Goal: Transaction & Acquisition: Obtain resource

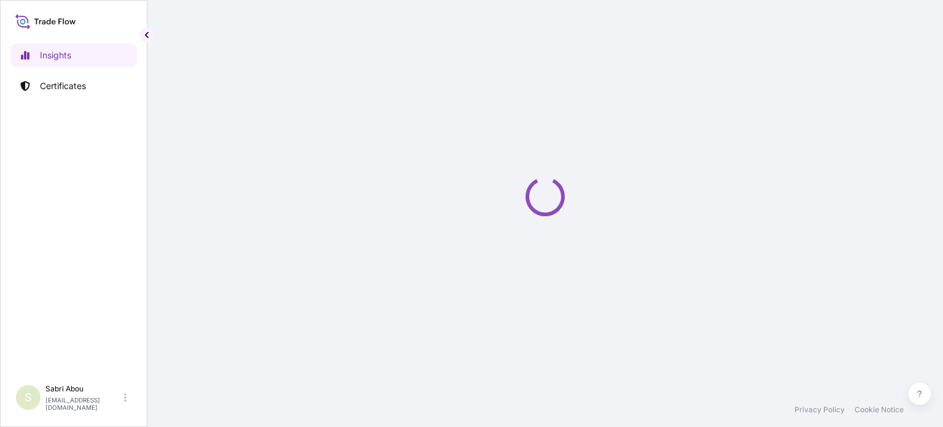
select select "2025"
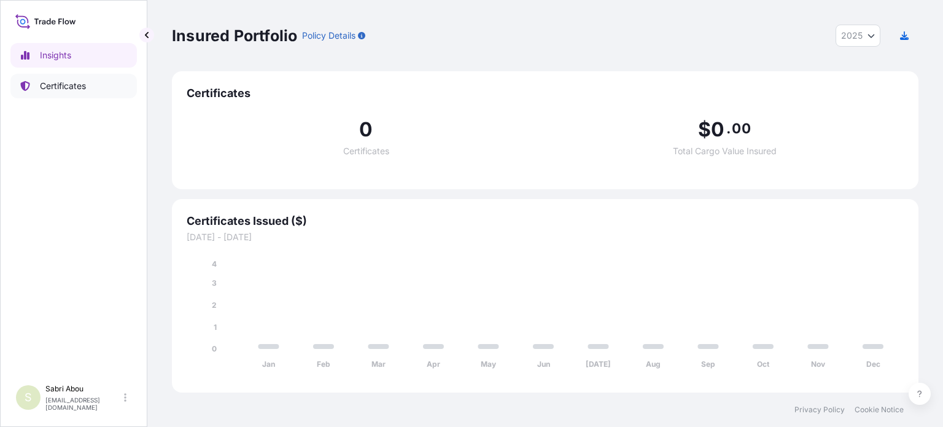
click at [56, 90] on p "Certificates" at bounding box center [63, 86] width 46 height 12
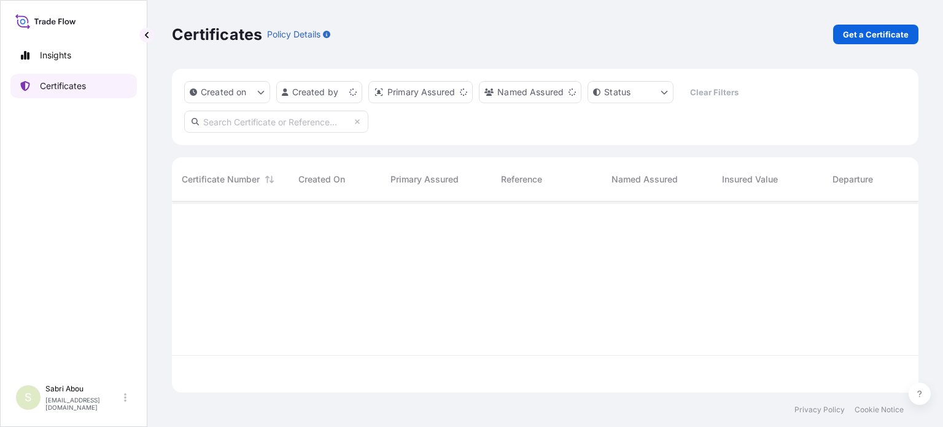
scroll to position [188, 736]
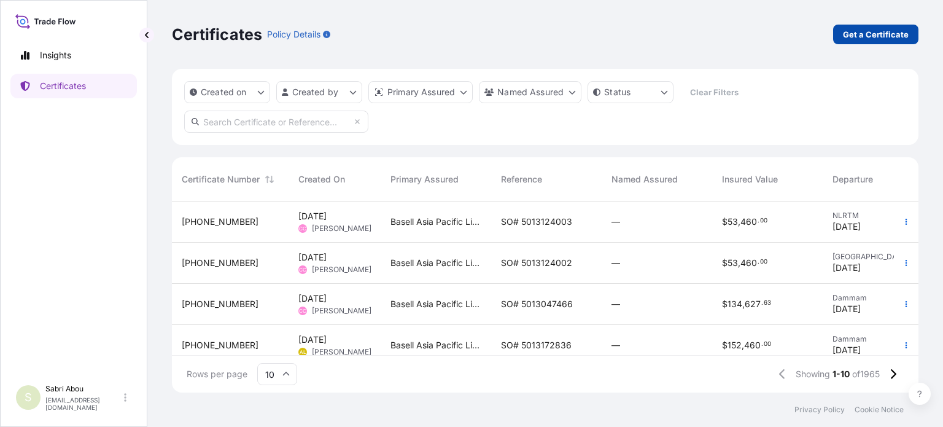
click at [842, 30] on link "Get a Certificate" at bounding box center [875, 35] width 85 height 20
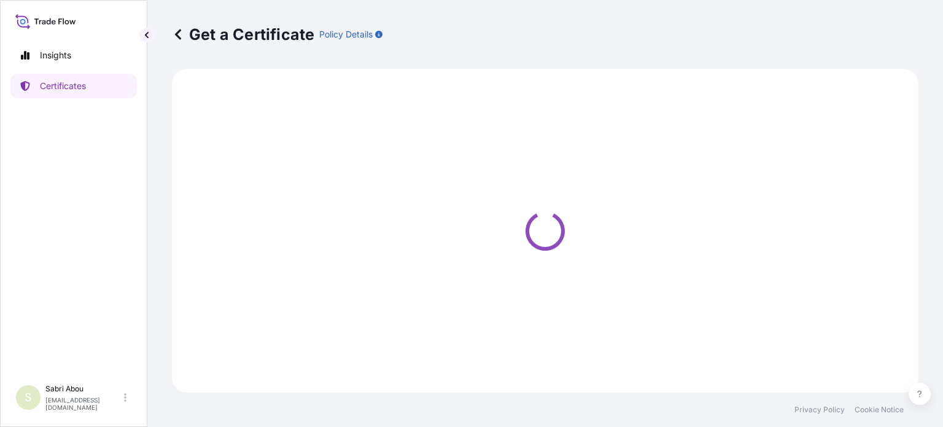
select select "Sea"
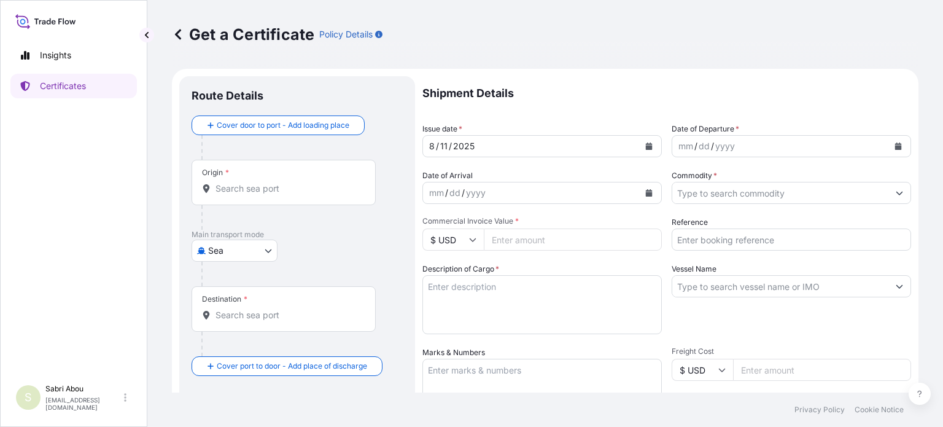
click at [254, 186] on input "Origin *" at bounding box center [287, 188] width 145 height 12
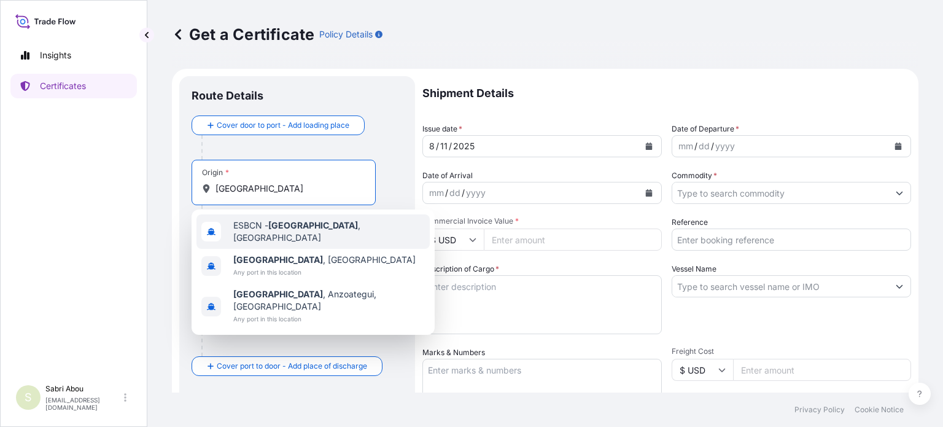
click at [336, 235] on div "ESBCN - [GEOGRAPHIC_DATA] , [GEOGRAPHIC_DATA]" at bounding box center [312, 231] width 233 height 34
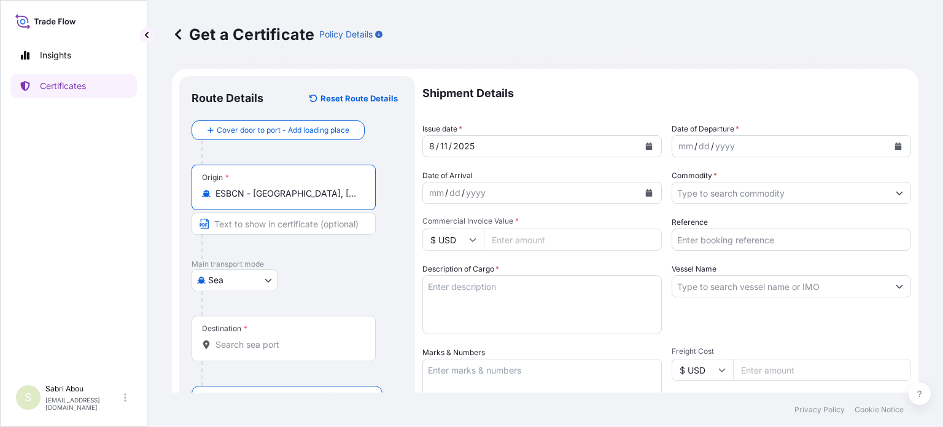
type input "ESBCN - [GEOGRAPHIC_DATA], [GEOGRAPHIC_DATA]"
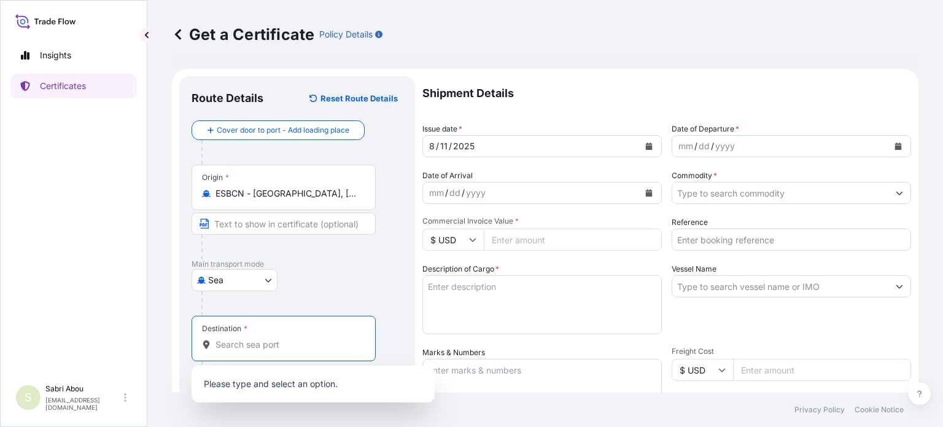
click at [263, 348] on input "Destination *" at bounding box center [287, 344] width 145 height 12
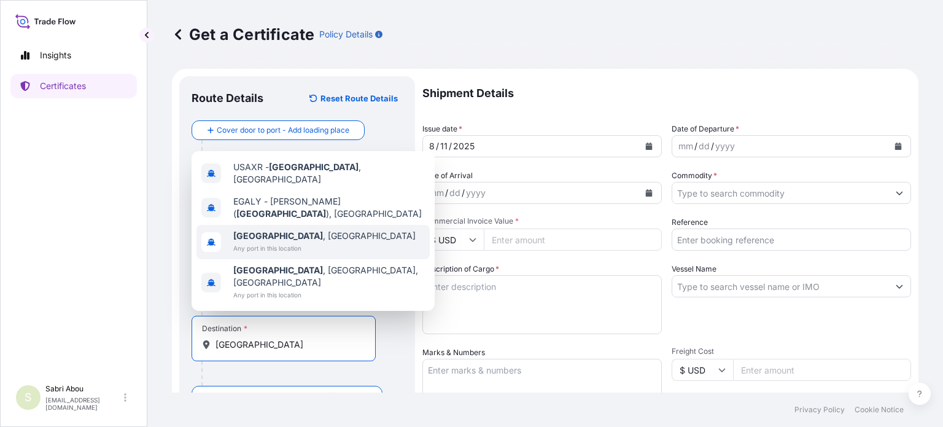
click at [317, 244] on div "[GEOGRAPHIC_DATA] , [GEOGRAPHIC_DATA] Any port in this location" at bounding box center [312, 242] width 233 height 34
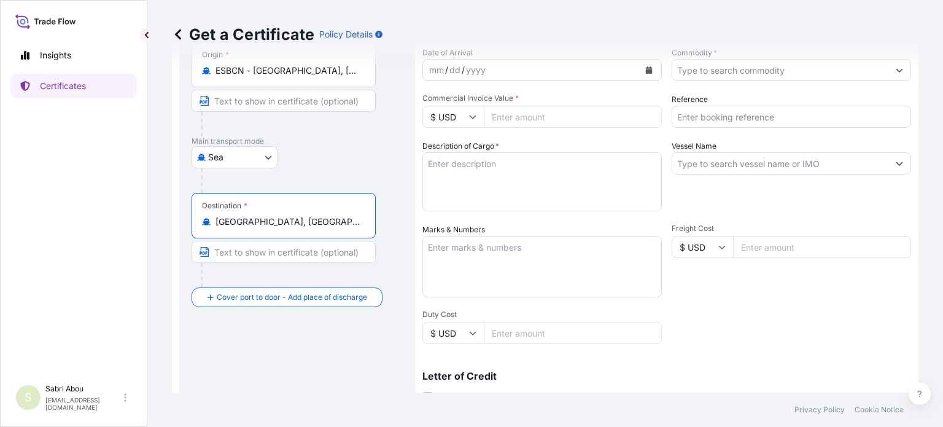
scroll to position [61, 0]
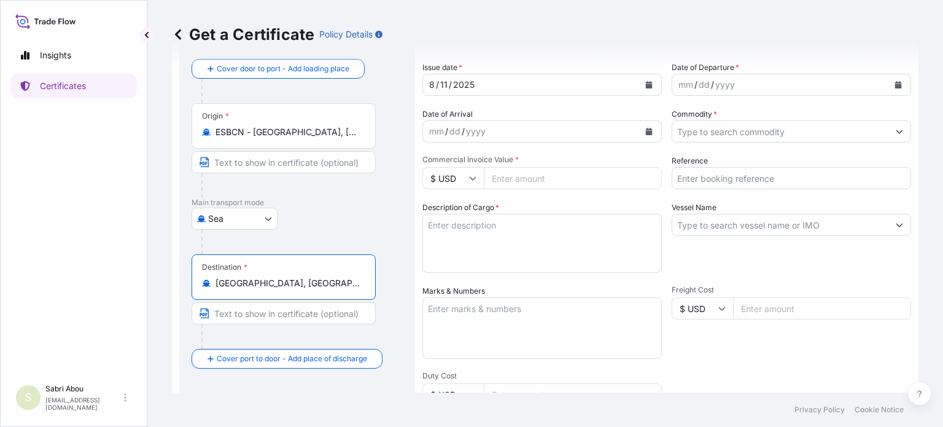
type input "[GEOGRAPHIC_DATA], [GEOGRAPHIC_DATA]"
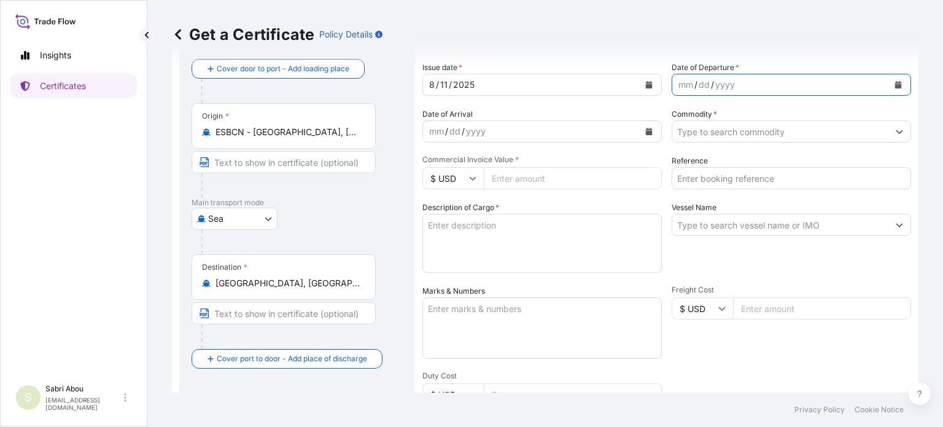
click at [888, 88] on button "Calendar" at bounding box center [898, 85] width 20 height 20
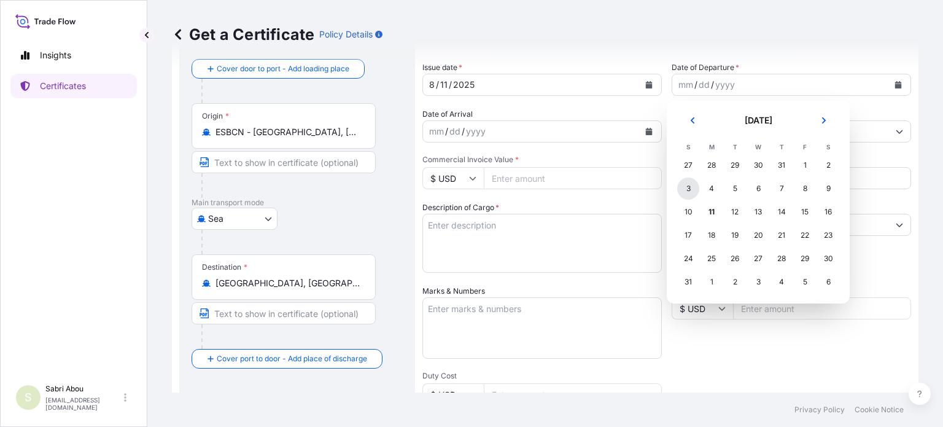
click at [692, 191] on div "3" at bounding box center [688, 188] width 22 height 22
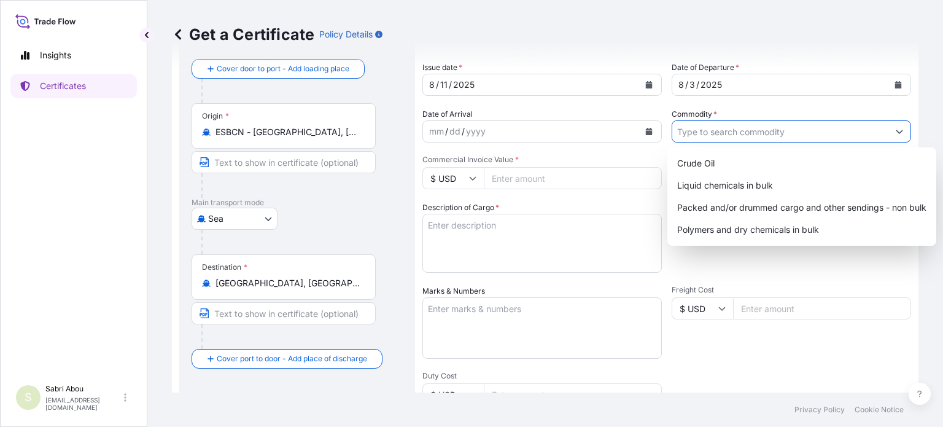
click at [700, 128] on input "Commodity *" at bounding box center [780, 131] width 216 height 22
click at [825, 210] on div "Crude Oil Liquid chemicals in bulk Packed and/or drummed cargo and other sendin…" at bounding box center [801, 196] width 259 height 88
type input "Packed and/or drummed cargo and other sendings - non bulk"
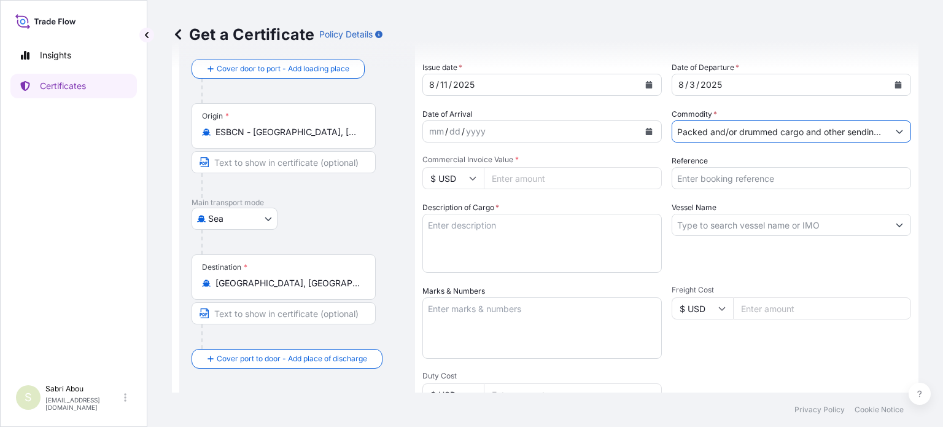
click at [577, 177] on input "Commercial Invoice Value *" at bounding box center [573, 178] width 178 height 22
click at [469, 179] on icon at bounding box center [472, 177] width 7 height 7
click at [461, 212] on div "€ EUR" at bounding box center [453, 211] width 52 height 23
type input "€ EUR"
click at [538, 182] on input "Commercial Invoice Value *" at bounding box center [573, 178] width 178 height 22
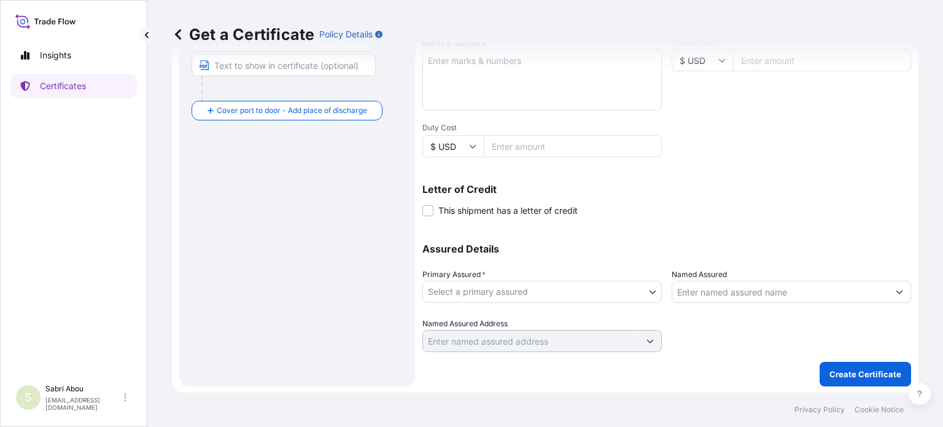
scroll to position [0, 0]
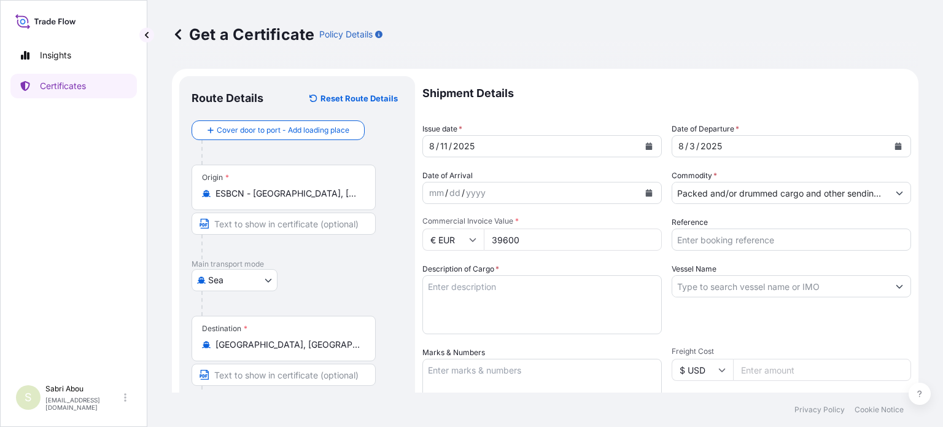
type input "39600"
type input "1625205665"
type textarea "1X40 PALLET"
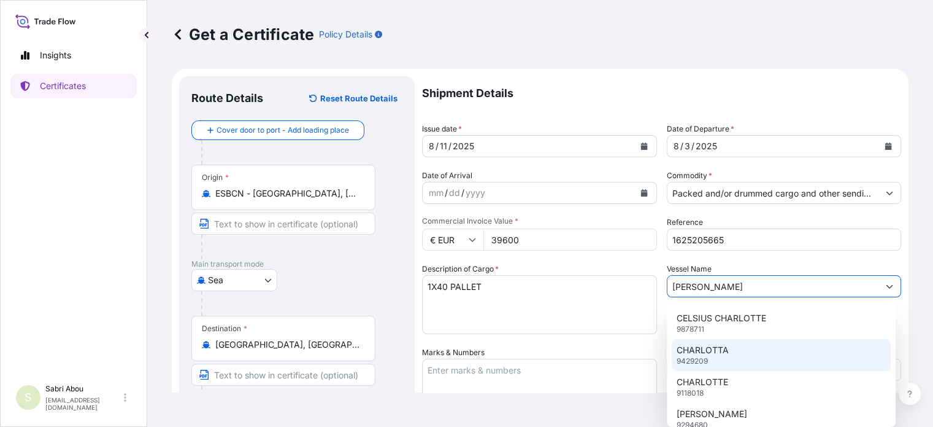
click at [737, 357] on div "CHARLOTTA 9429209" at bounding box center [781, 355] width 219 height 32
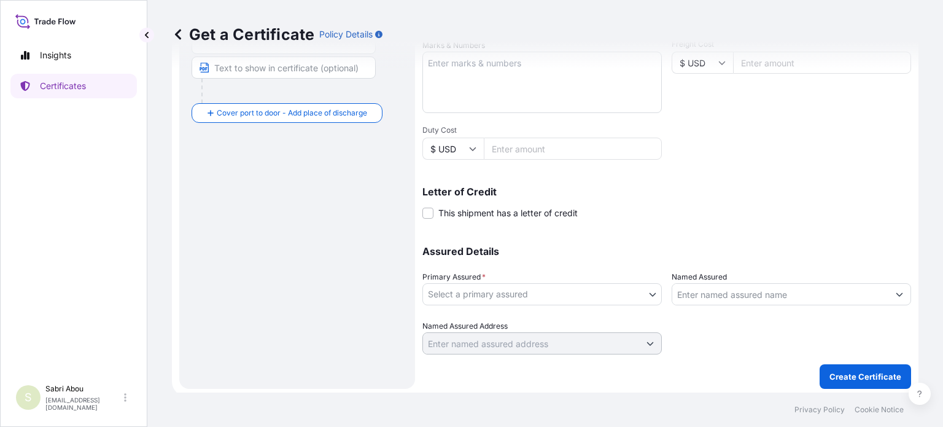
scroll to position [309, 0]
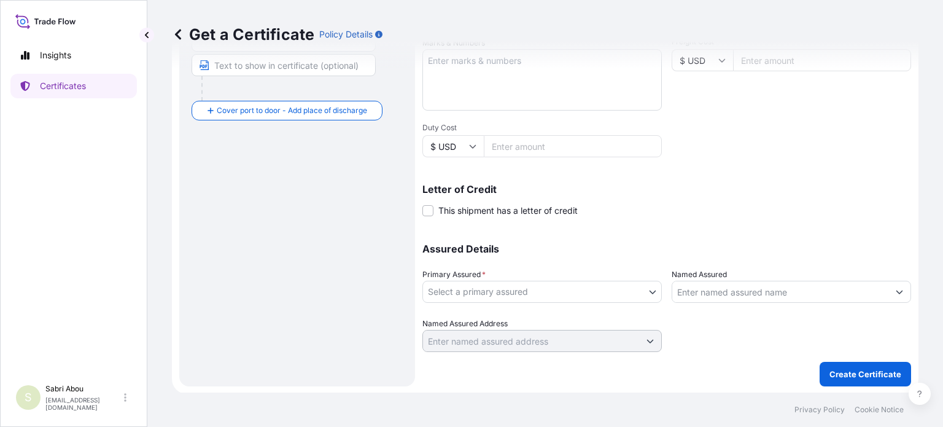
type input "CHARLOTTA"
click at [570, 287] on body "1 option available. Insights Certificates S Sabri Abou [EMAIL_ADDRESS][DOMAIN_N…" at bounding box center [471, 213] width 943 height 427
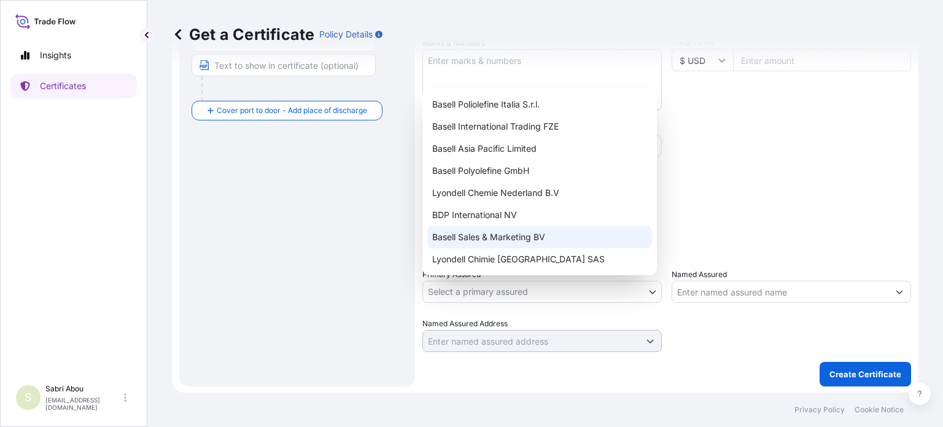
click at [520, 234] on div "Basell Sales & Marketing BV" at bounding box center [539, 237] width 225 height 22
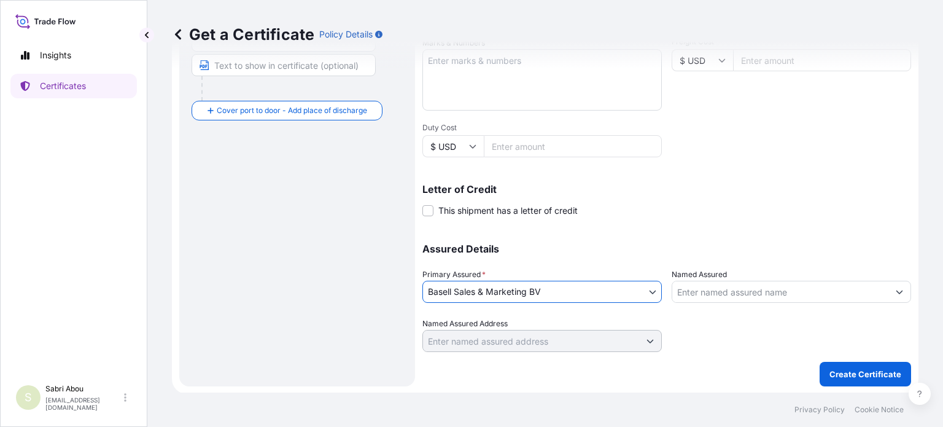
click at [720, 294] on input "Named Assured" at bounding box center [780, 291] width 216 height 22
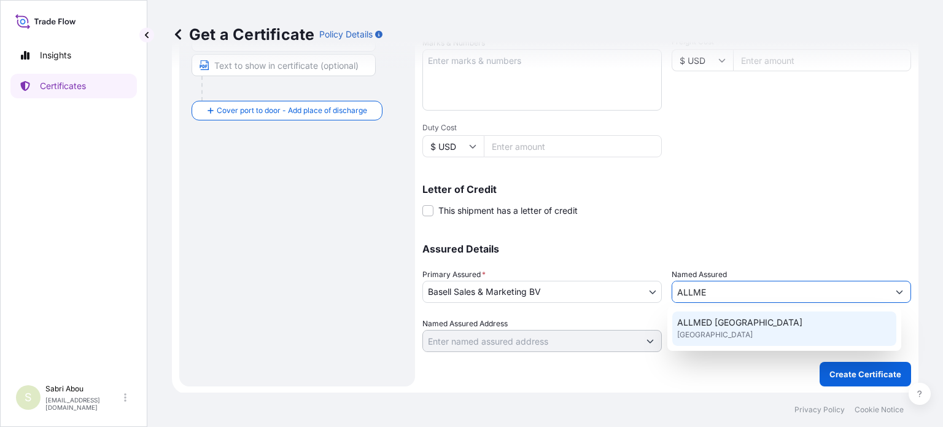
click at [740, 325] on span "ALLMED [GEOGRAPHIC_DATA]" at bounding box center [739, 322] width 125 height 12
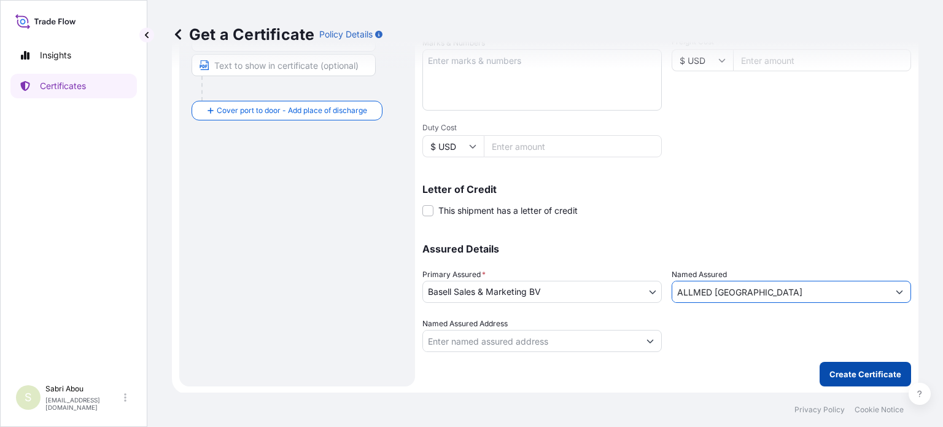
type input "ALLMED [GEOGRAPHIC_DATA]"
click at [856, 373] on p "Create Certificate" at bounding box center [865, 374] width 72 height 12
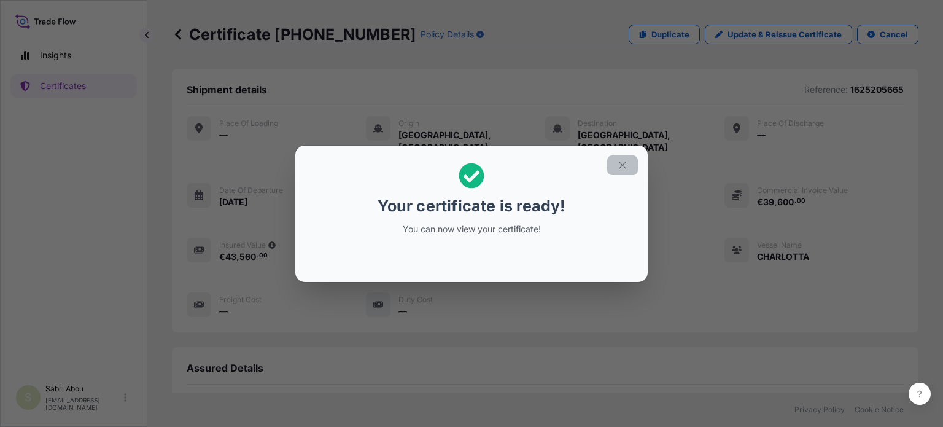
click at [623, 163] on icon "button" at bounding box center [622, 165] width 11 height 11
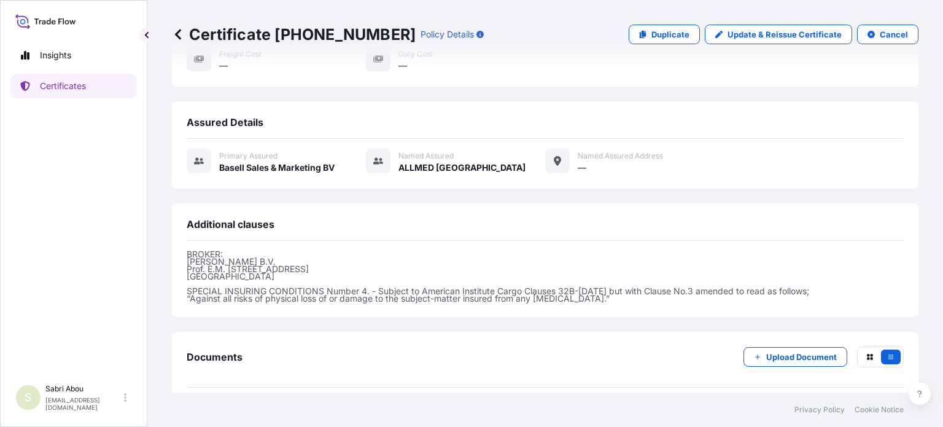
scroll to position [283, 0]
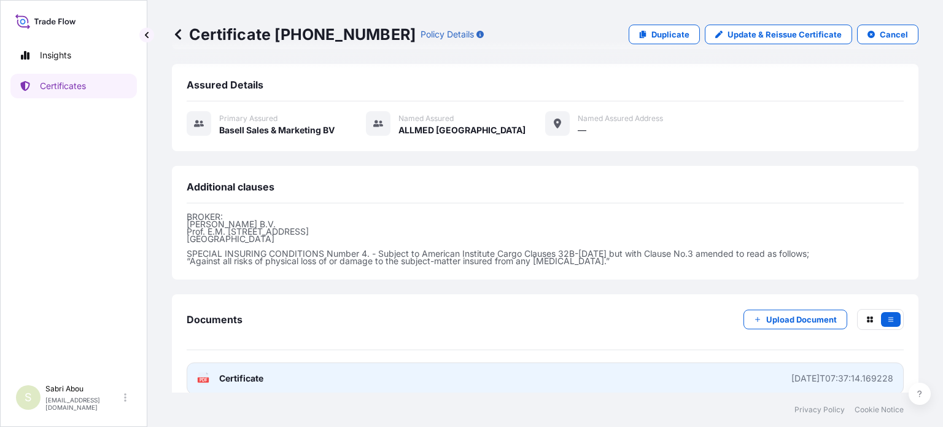
click at [474, 366] on link "PDF Certificate [DATE]T07:37:14.169228" at bounding box center [545, 378] width 717 height 32
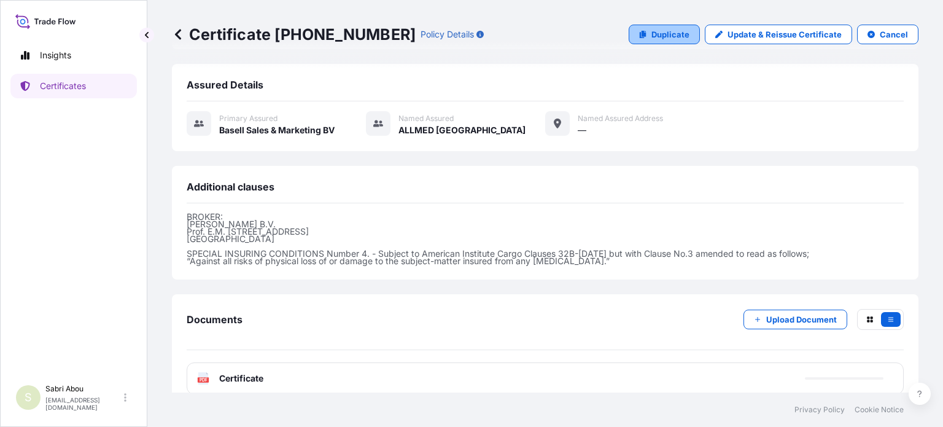
click at [674, 35] on p "Duplicate" at bounding box center [670, 34] width 38 height 12
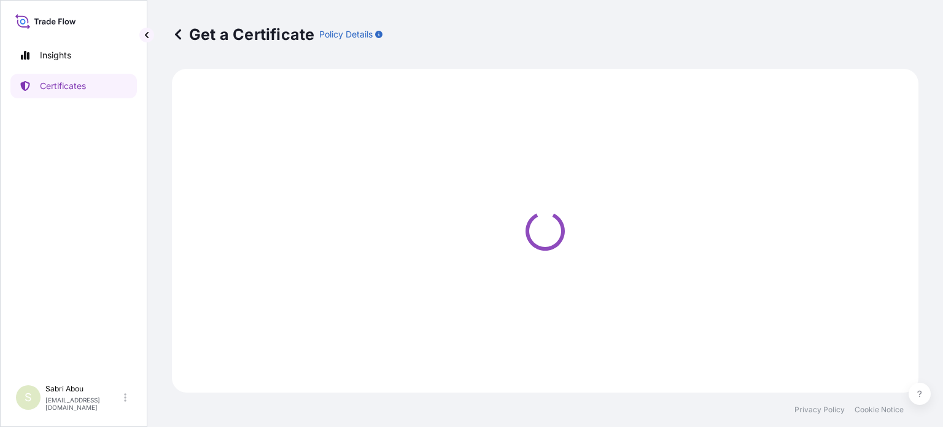
select select "Sea"
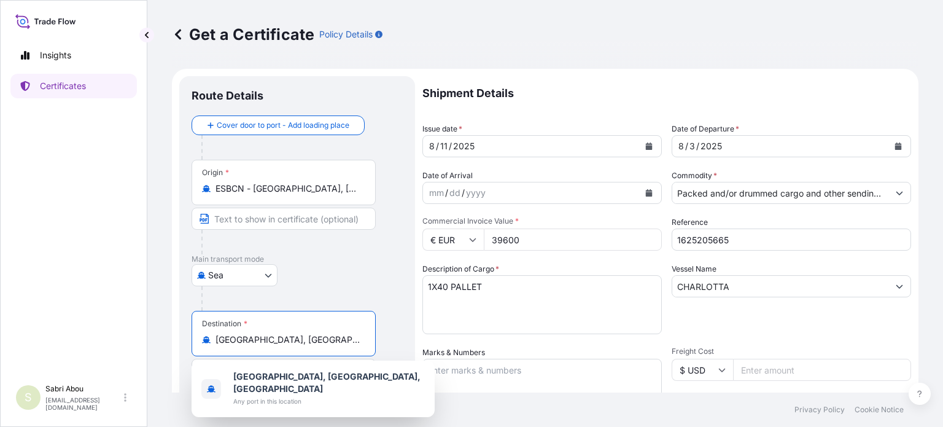
drag, startPoint x: 353, startPoint y: 344, endPoint x: 125, endPoint y: 341, distance: 228.9
click at [125, 341] on div "Insights Certificates S Sabri Abou [EMAIL_ADDRESS][DOMAIN_NAME] Get a Certifica…" at bounding box center [471, 213] width 943 height 427
type input "t"
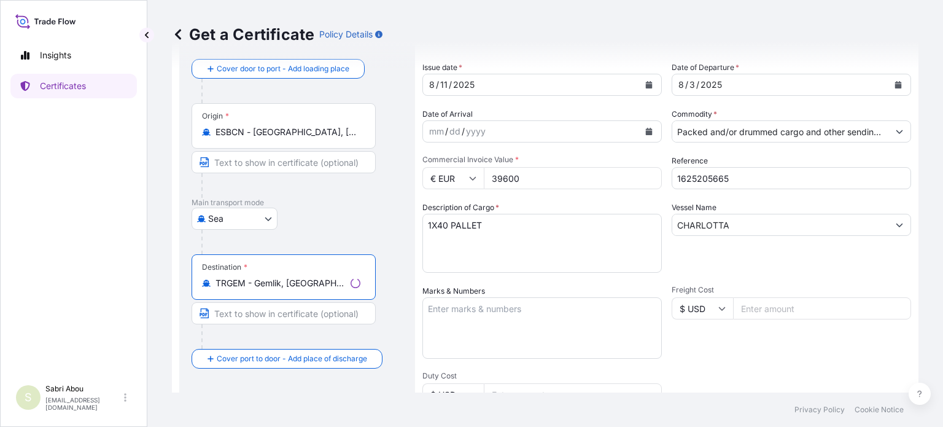
scroll to position [123, 0]
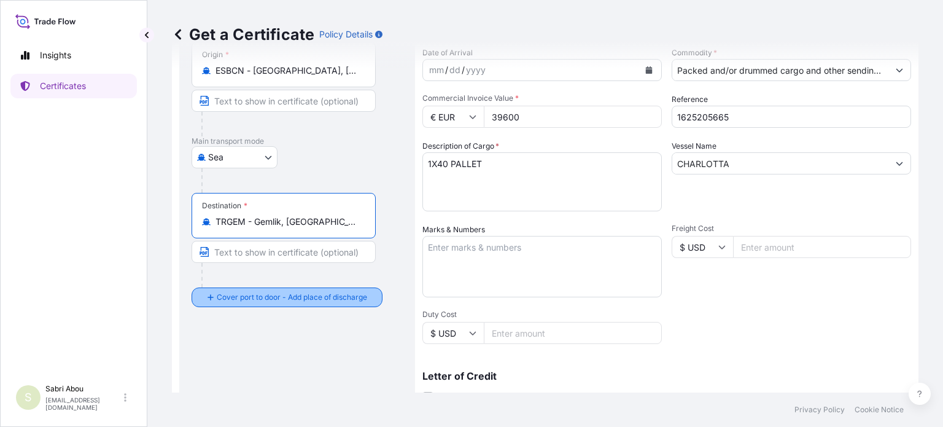
type input "TRGEM - Gemlik, [GEOGRAPHIC_DATA]"
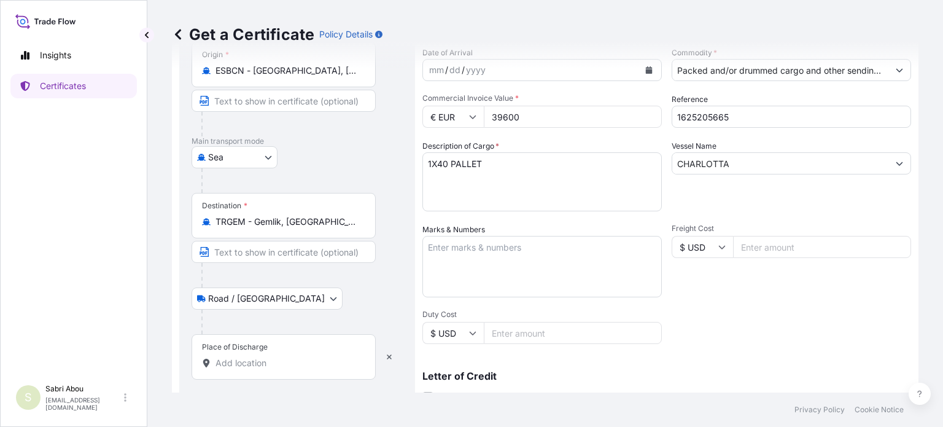
click at [262, 363] on input "Place of Discharge" at bounding box center [287, 363] width 145 height 12
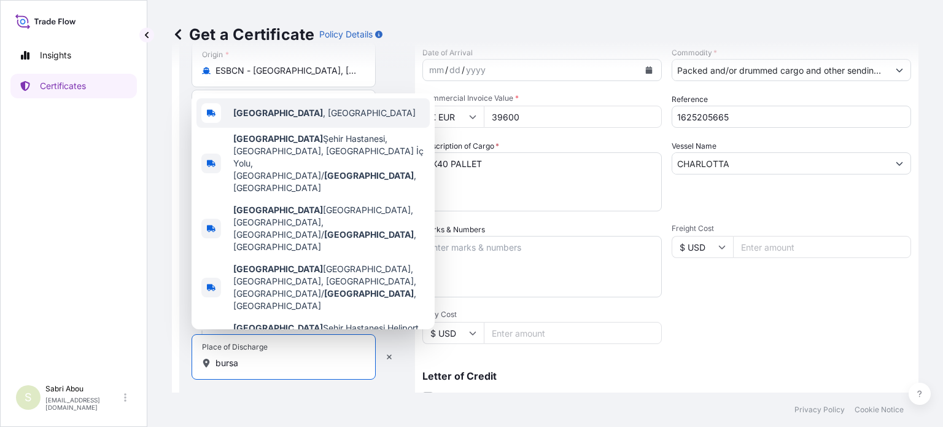
click at [302, 128] on div "[GEOGRAPHIC_DATA] , [GEOGRAPHIC_DATA]" at bounding box center [312, 112] width 233 height 29
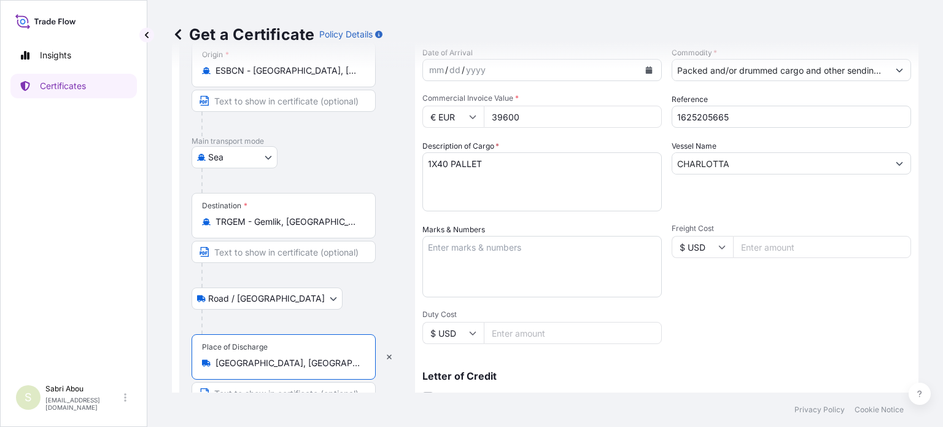
type input "[GEOGRAPHIC_DATA], [GEOGRAPHIC_DATA]"
drag, startPoint x: 545, startPoint y: 120, endPoint x: 468, endPoint y: 134, distance: 78.0
click at [468, 134] on div "Shipment Details Issue date * [DATE] Date of Departure * [DATE] Date of Arrival…" at bounding box center [666, 245] width 489 height 585
type input "15378"
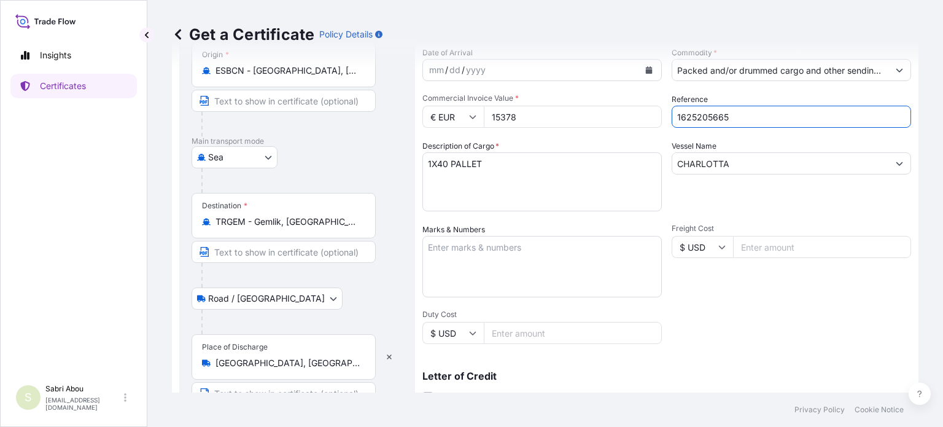
drag, startPoint x: 739, startPoint y: 120, endPoint x: 703, endPoint y: 118, distance: 35.6
click at [703, 118] on input "1625205665" at bounding box center [790, 117] width 239 height 22
type input "1625203691"
click at [439, 164] on textarea "1X40 PALLET" at bounding box center [541, 181] width 239 height 59
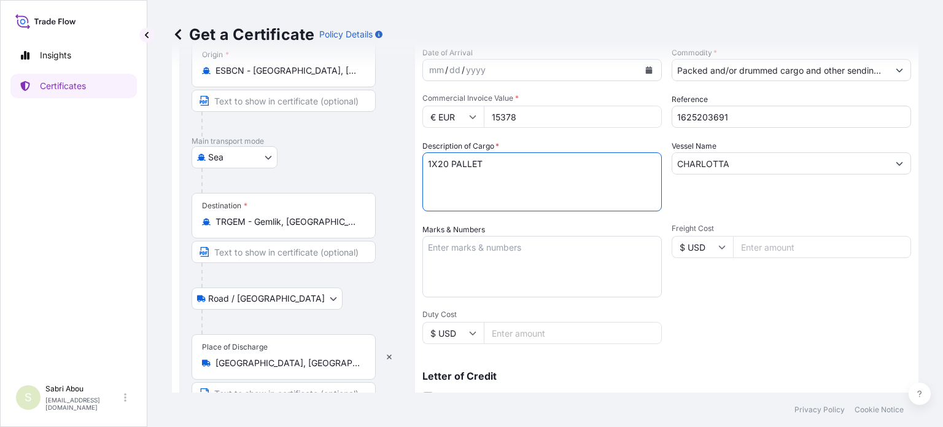
type textarea "1X20 PALLET"
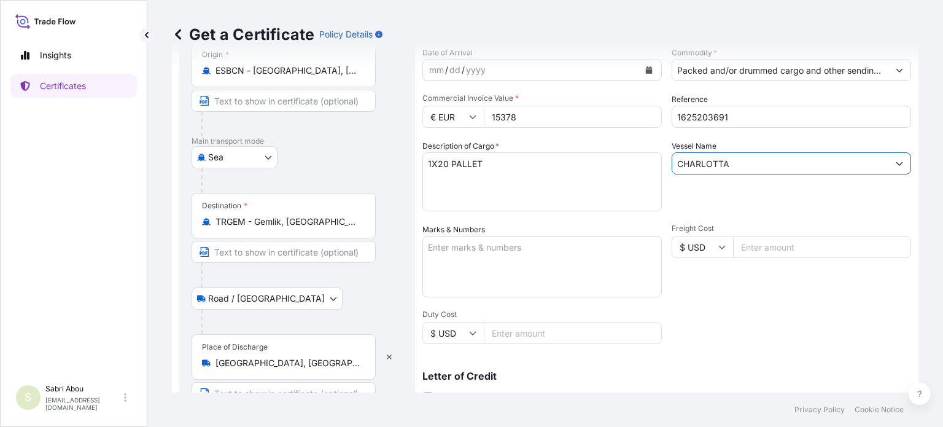
drag, startPoint x: 769, startPoint y: 161, endPoint x: 656, endPoint y: 175, distance: 113.7
click at [656, 175] on div "Shipment Details Issue date * [DATE] Date of Departure * [DATE] Date of Arrival…" at bounding box center [666, 245] width 489 height 585
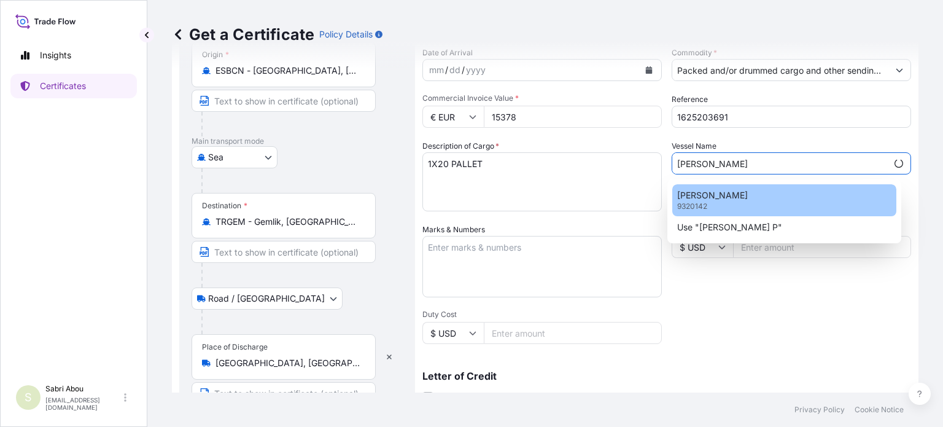
click at [722, 199] on p "[PERSON_NAME]" at bounding box center [712, 195] width 71 height 12
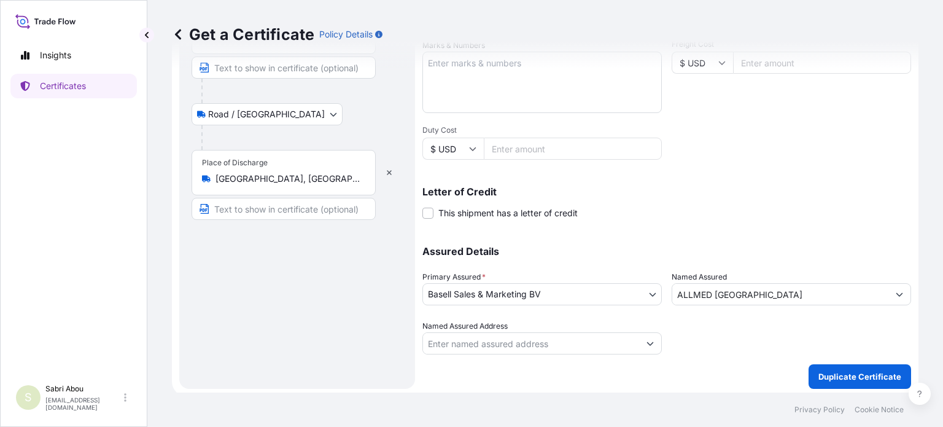
scroll to position [309, 0]
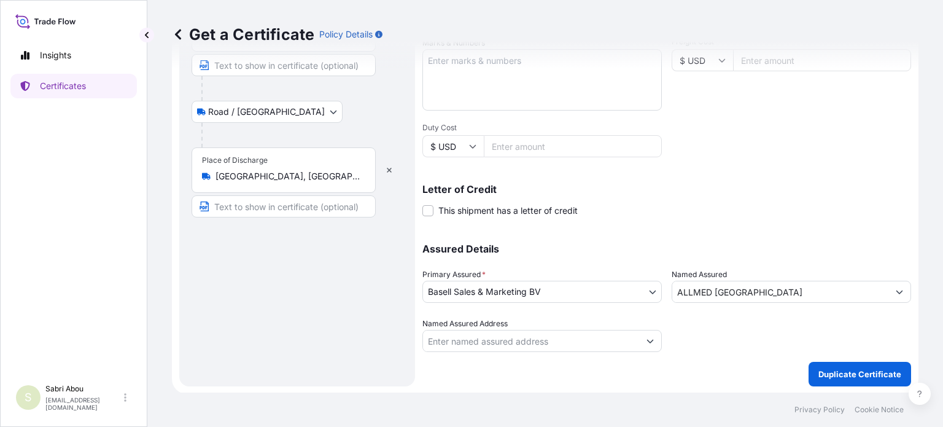
type input "[PERSON_NAME]"
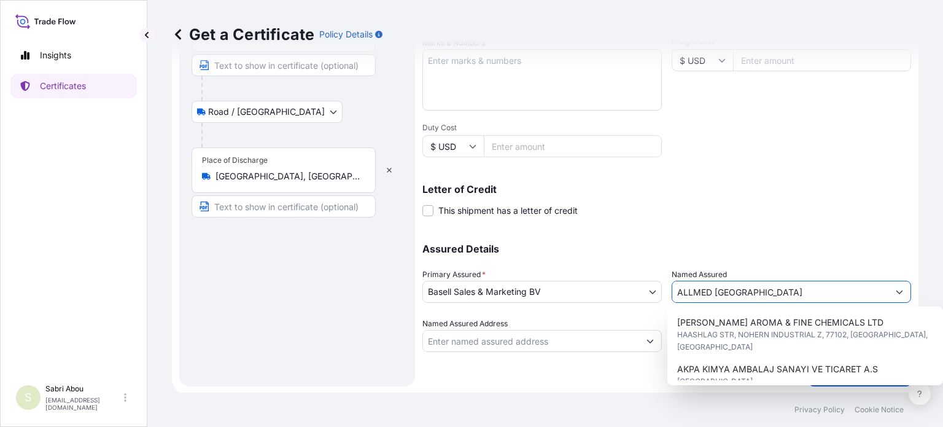
drag, startPoint x: 788, startPoint y: 288, endPoint x: 666, endPoint y: 295, distance: 122.3
click at [666, 295] on div "Assured Details Primary Assured * Basell Sales & Marketing BV Basell Poliolefin…" at bounding box center [666, 290] width 489 height 123
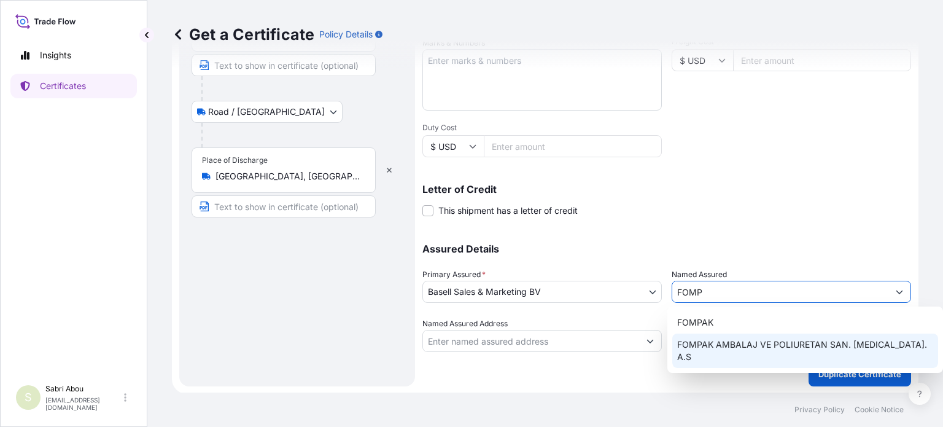
click at [728, 347] on span "FOMPAK AMBALAJ VE POLIURETAN SAN. [MEDICAL_DATA]. A.S" at bounding box center [805, 350] width 256 height 25
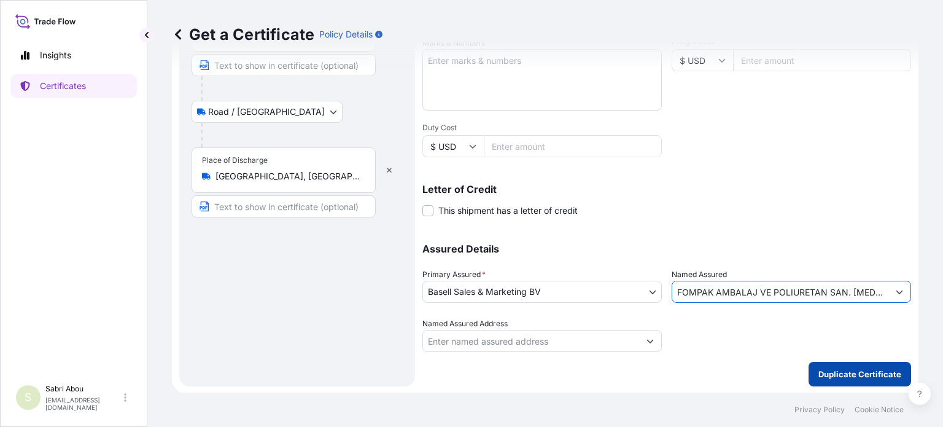
type input "FOMPAK AMBALAJ VE POLIURETAN SAN. [MEDICAL_DATA]. A.S"
click at [867, 370] on p "Duplicate Certificate" at bounding box center [859, 374] width 83 height 12
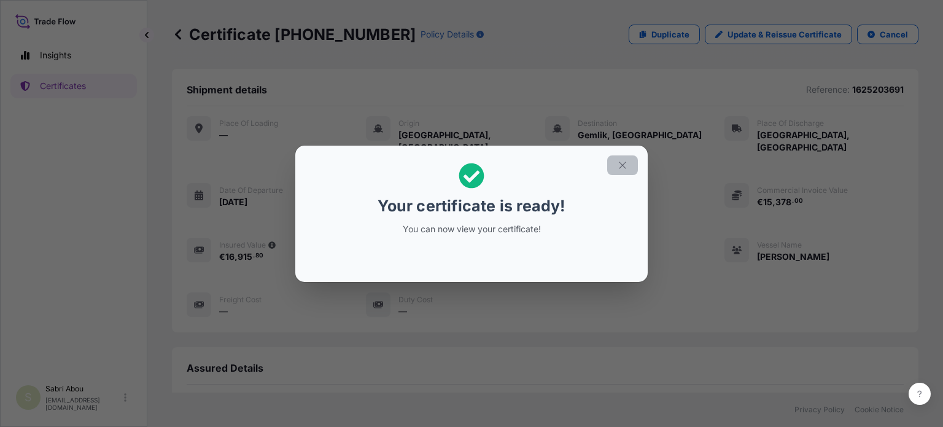
click at [622, 164] on icon "button" at bounding box center [622, 164] width 7 height 7
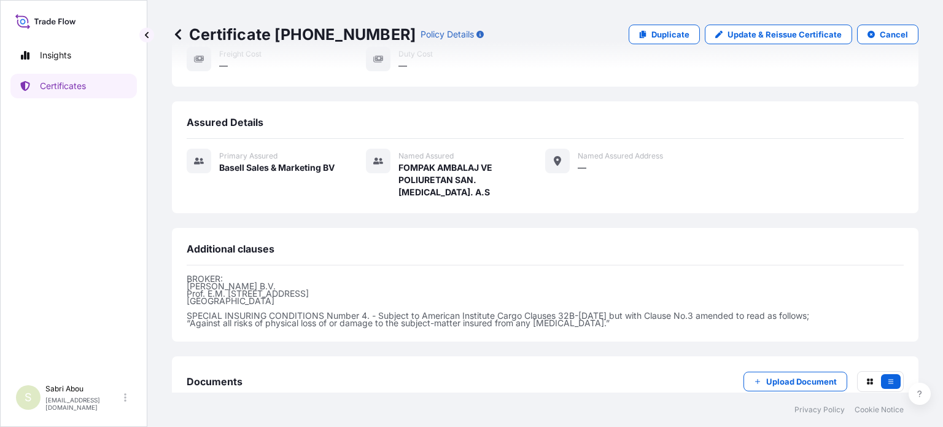
scroll to position [295, 0]
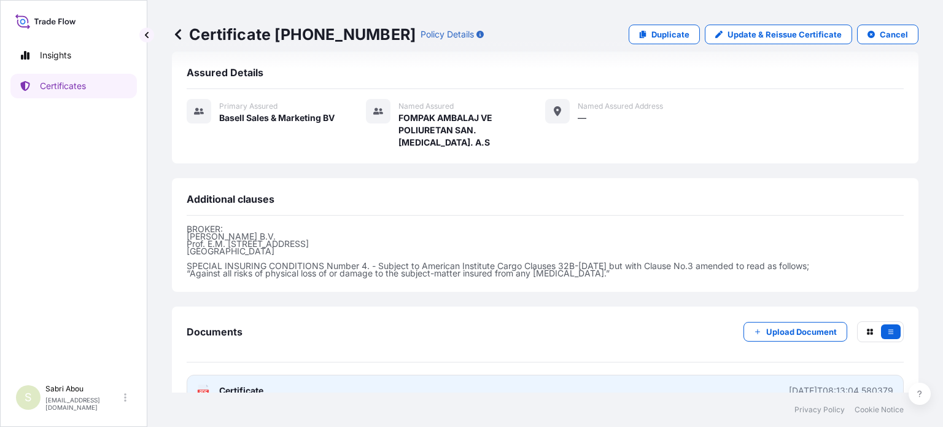
click at [664, 374] on link "PDF Certificate [DATE]T08:13:04.580379" at bounding box center [545, 390] width 717 height 32
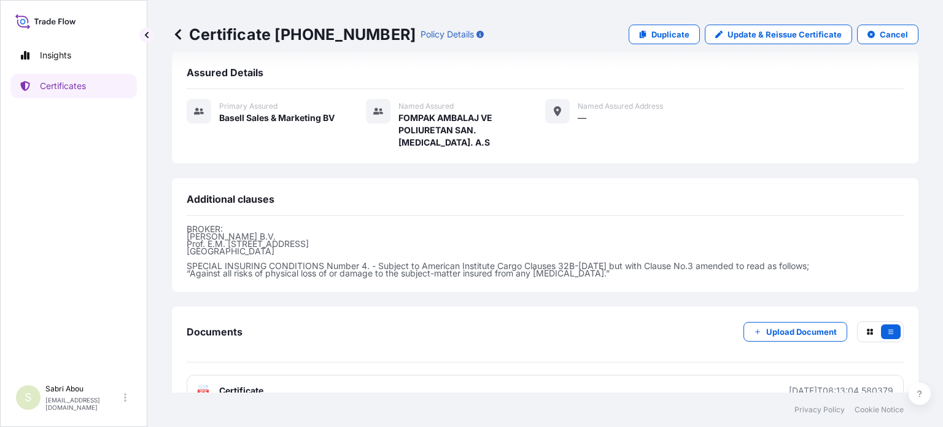
click at [780, 8] on div "Certificate [PHONE_NUMBER] Policy Details Duplicate Update & Reissue Certificat…" at bounding box center [545, 34] width 746 height 69
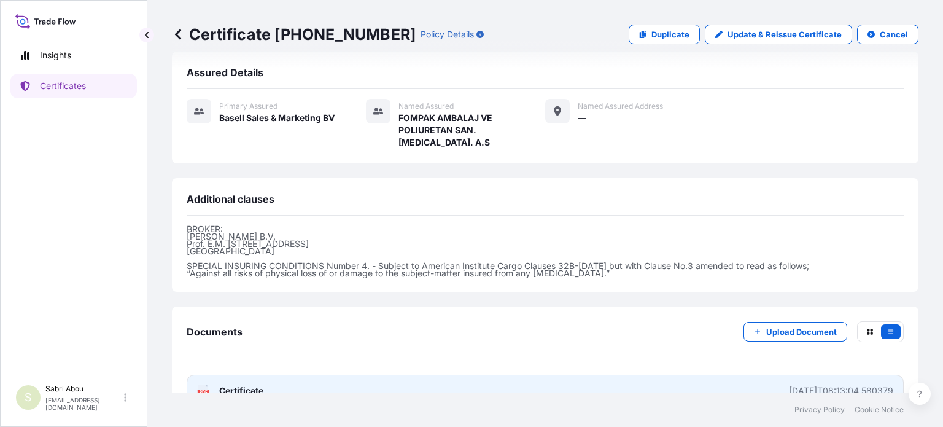
click at [501, 388] on div "Documents Upload Document PDF Certificate [DATE]T08:13:04.580379" at bounding box center [545, 363] width 746 height 115
